Goal: Task Accomplishment & Management: Manage account settings

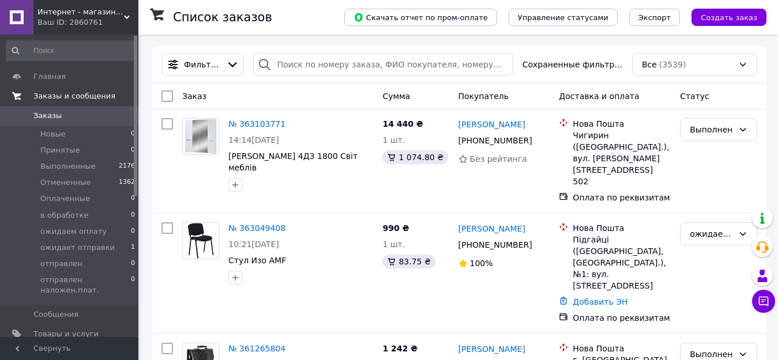
click at [91, 97] on span "Заказы и сообщения" at bounding box center [74, 96] width 82 height 10
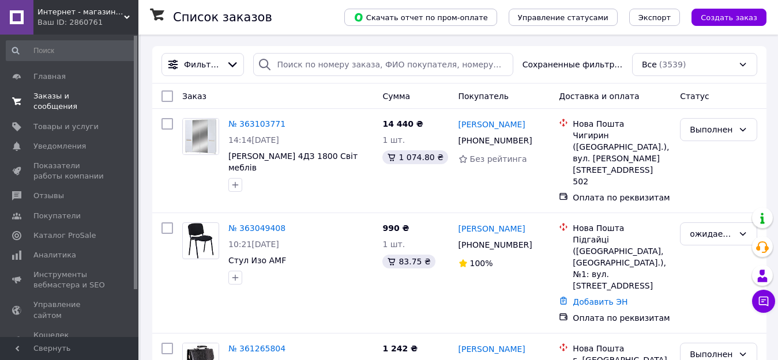
click at [91, 97] on span "Заказы и сообщения" at bounding box center [69, 101] width 73 height 21
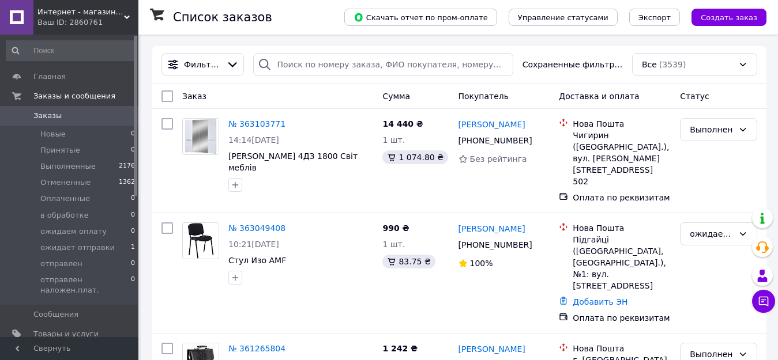
click at [51, 114] on span "Заказы" at bounding box center [47, 116] width 28 height 10
click at [88, 96] on span "Заказы и сообщения" at bounding box center [74, 96] width 82 height 10
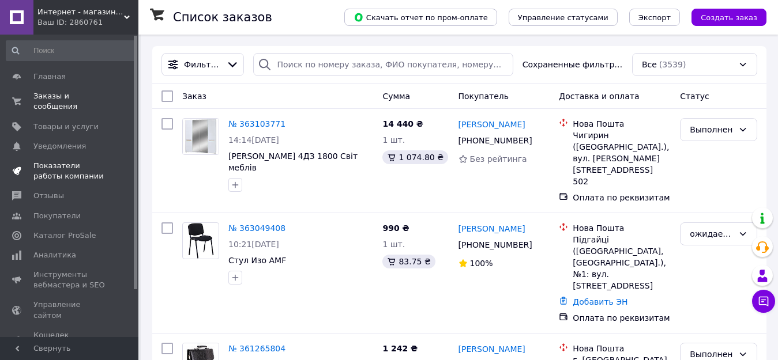
click at [76, 161] on span "Показатели работы компании" at bounding box center [69, 171] width 73 height 21
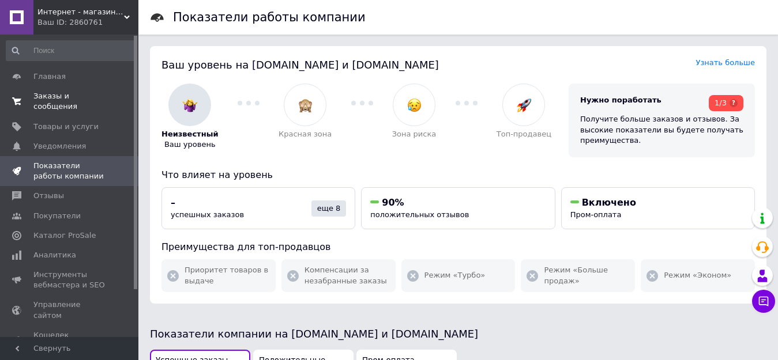
click at [70, 96] on span "Заказы и сообщения" at bounding box center [69, 101] width 73 height 21
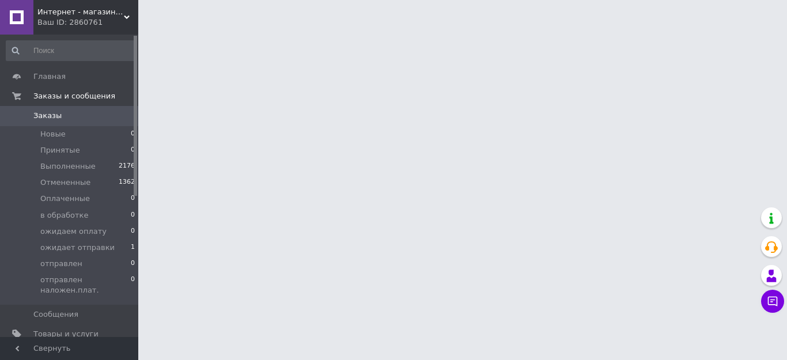
click at [49, 118] on span "Заказы" at bounding box center [47, 116] width 28 height 10
